Goal: Task Accomplishment & Management: Use online tool/utility

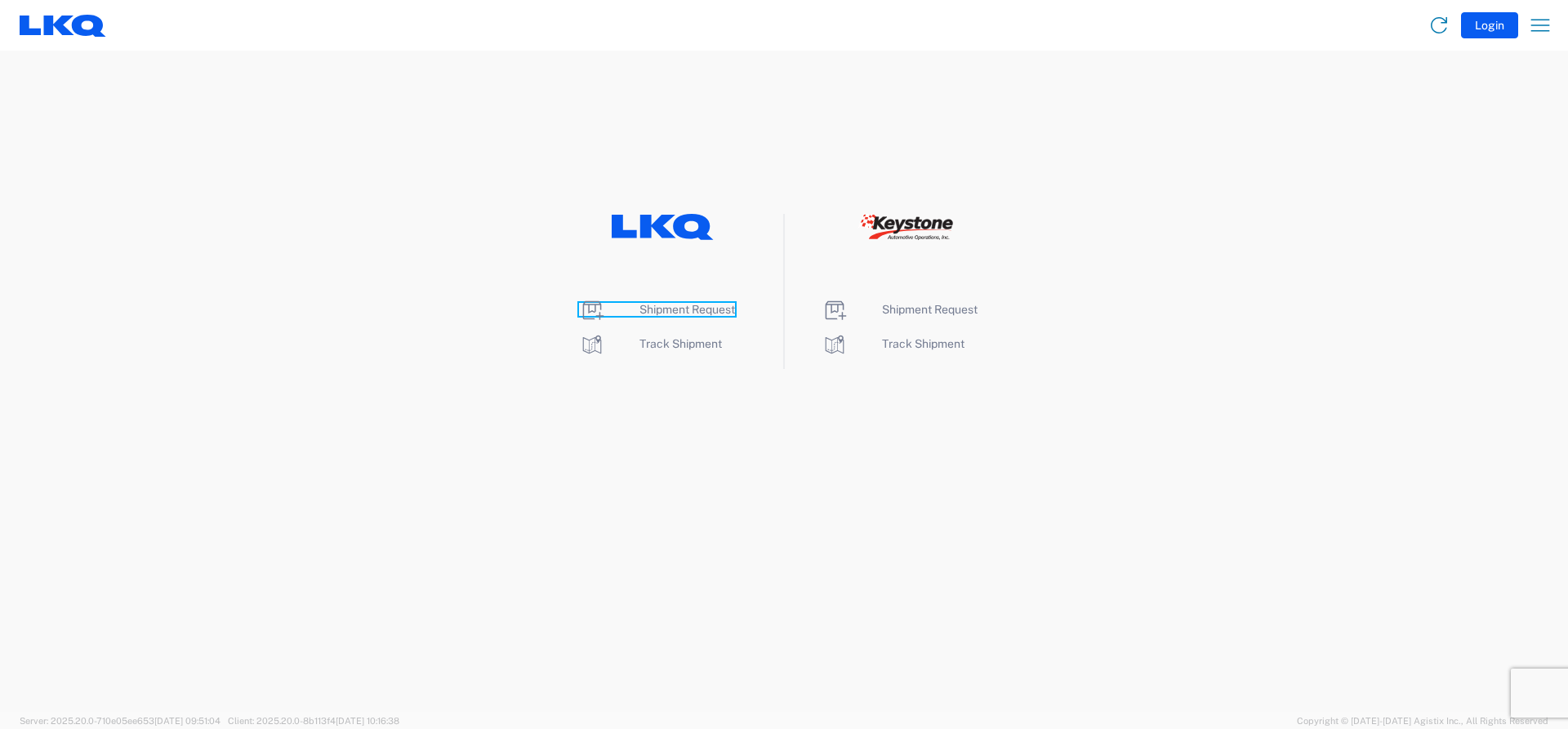
click at [661, 308] on span "Shipment Request" at bounding box center [687, 310] width 95 height 13
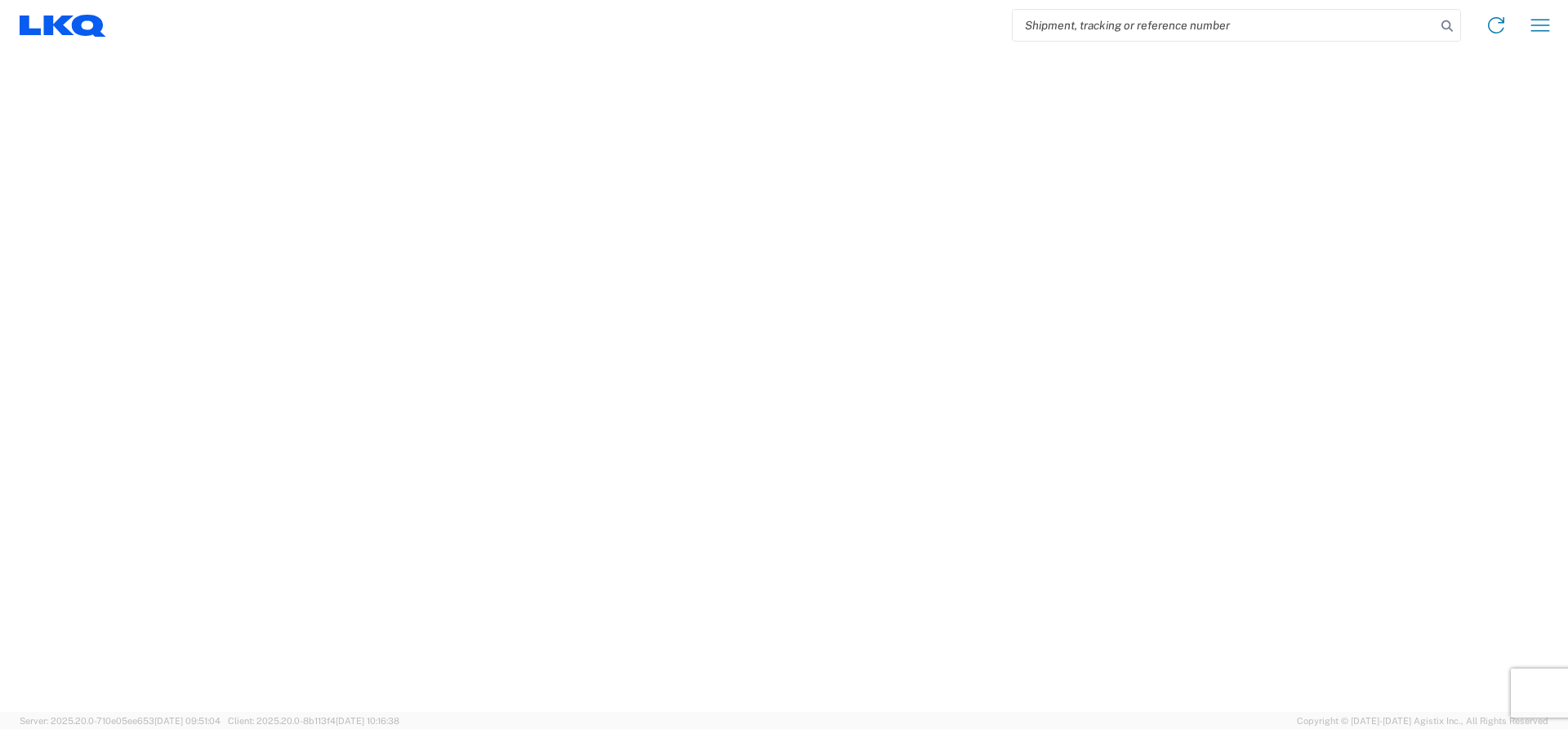
select select "FULL"
select select "LBS"
select select "IN"
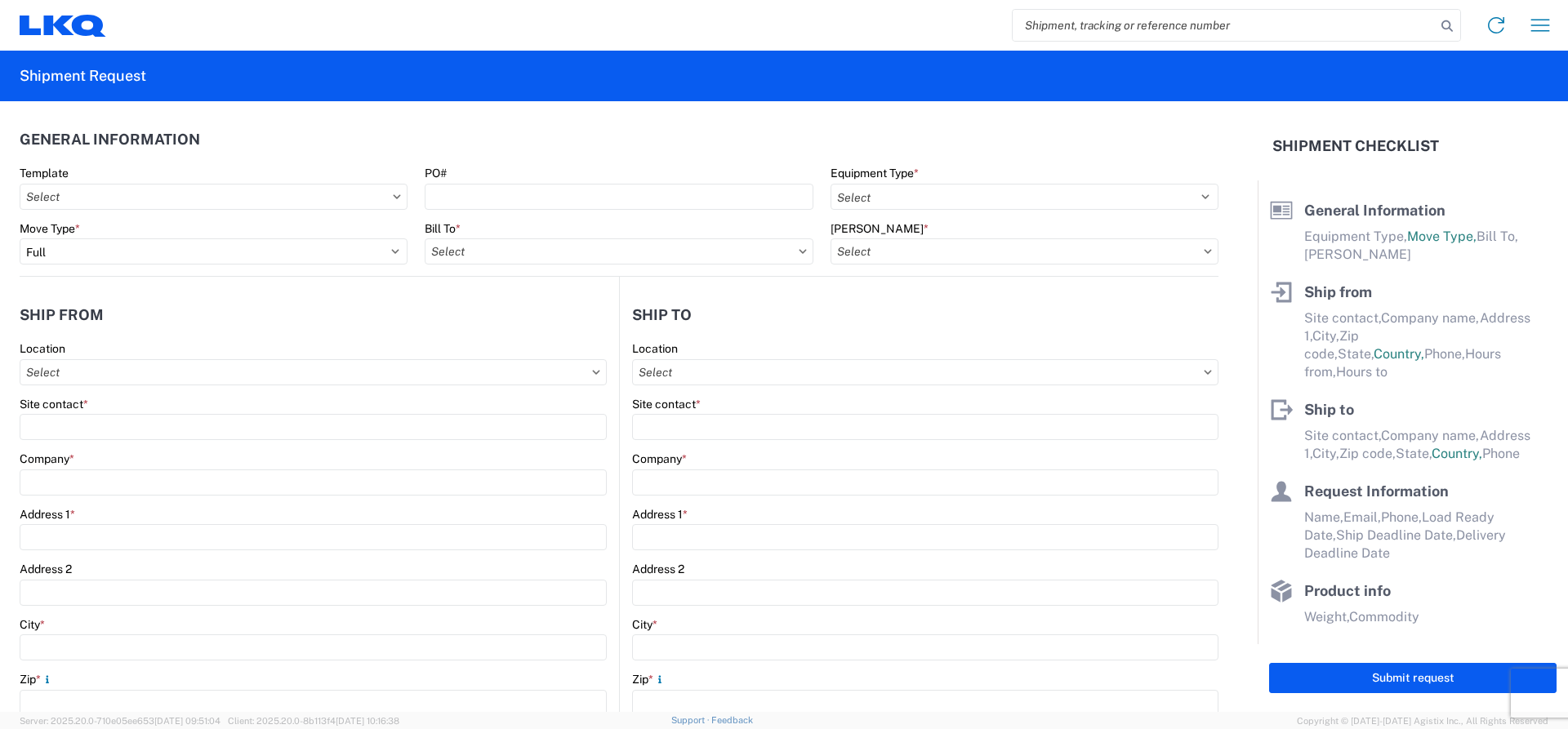
click at [1080, 31] on input "search" at bounding box center [1224, 24] width 423 height 31
type input "56981765"
click at [1449, 23] on icon at bounding box center [1447, 26] width 22 height 22
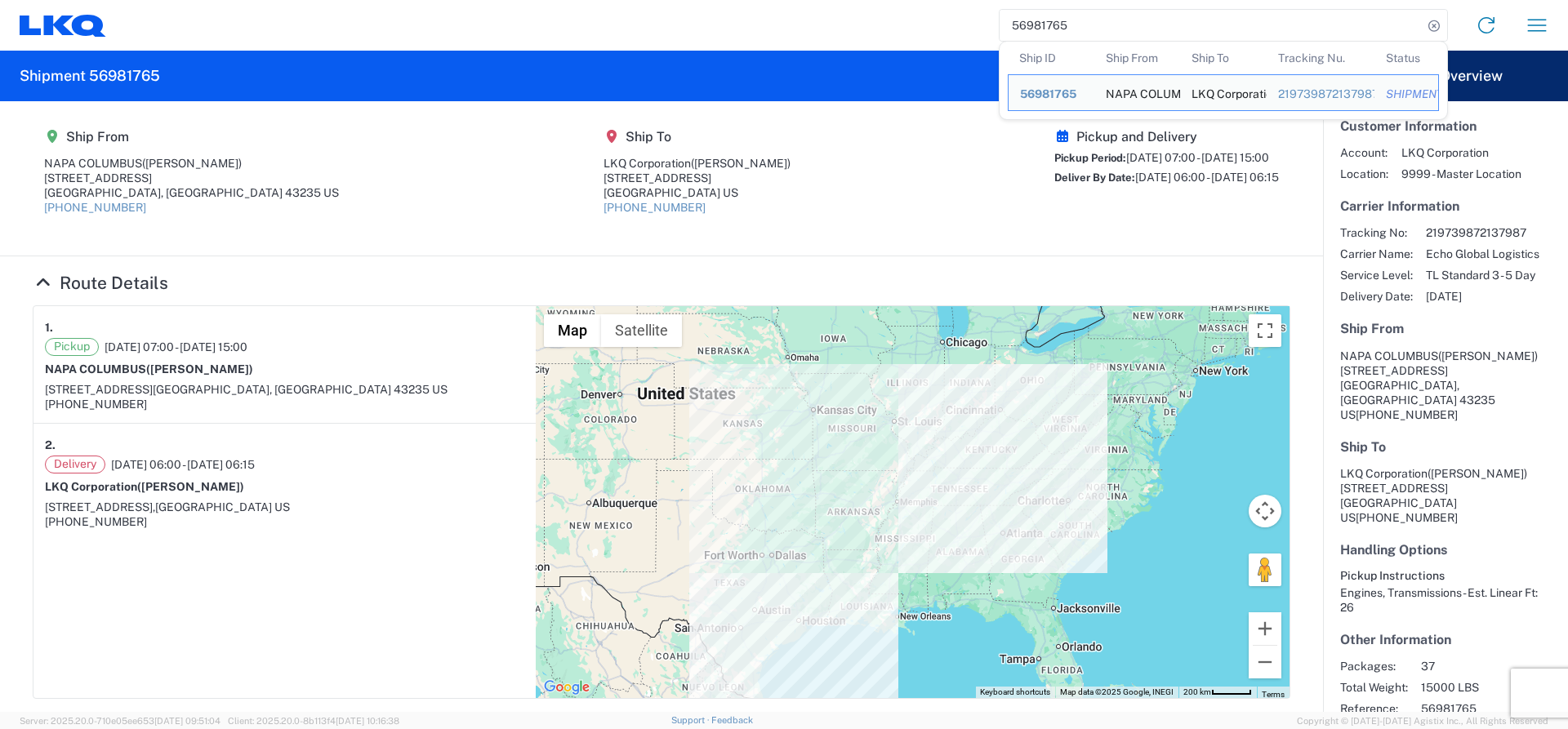
click at [1255, 80] on td "Ship To LKQ Corporation" at bounding box center [1224, 92] width 86 height 36
click at [1050, 96] on span "56981765" at bounding box center [1048, 94] width 56 height 13
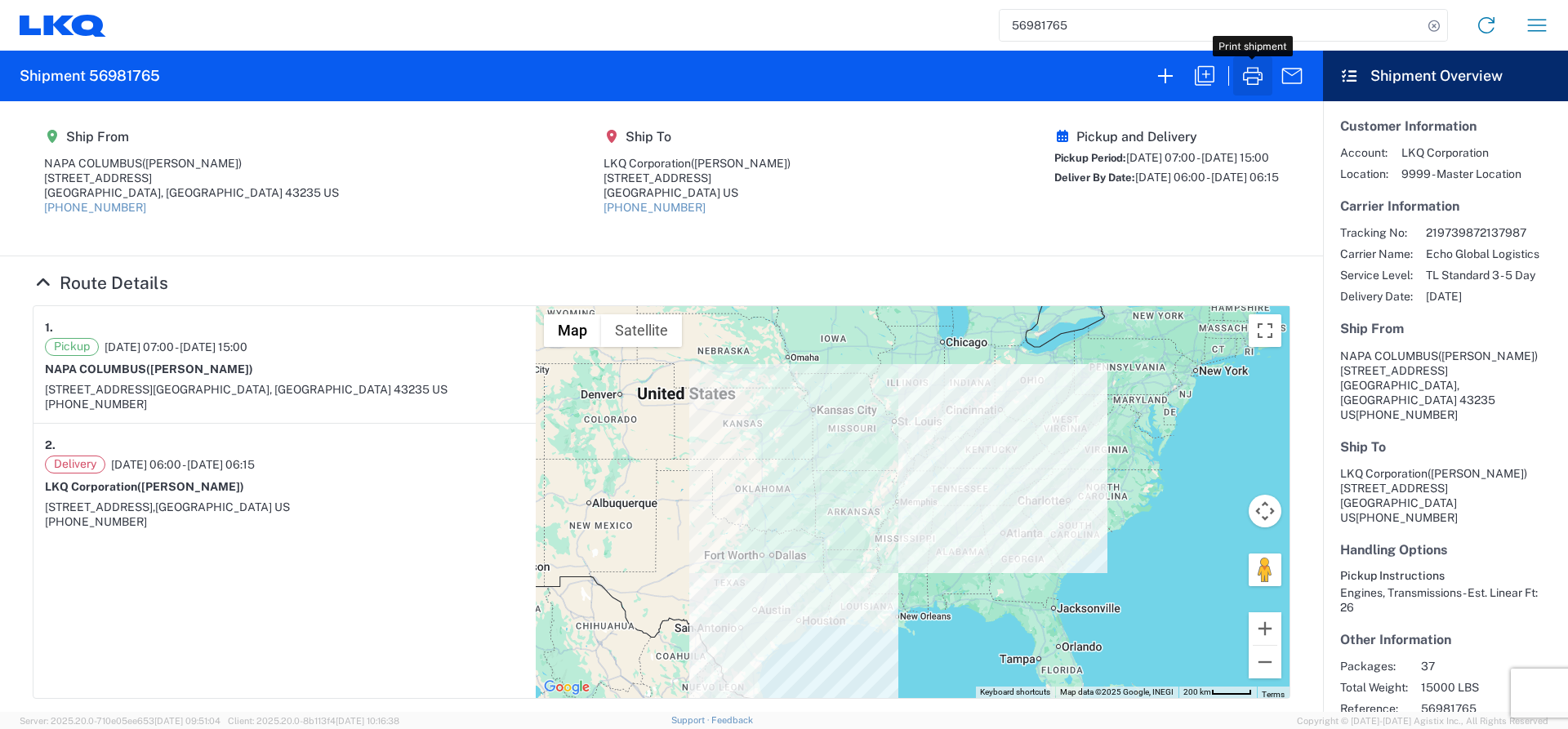
click at [1245, 78] on icon "button" at bounding box center [1253, 76] width 26 height 26
